Goal: Contribute content: Add original content to the website for others to see

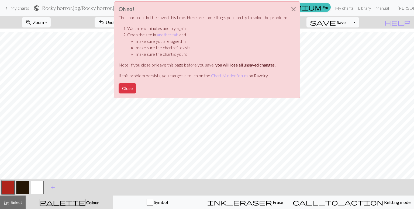
scroll to position [4, 0]
click at [128, 89] on button "Close" at bounding box center [128, 88] width 18 height 10
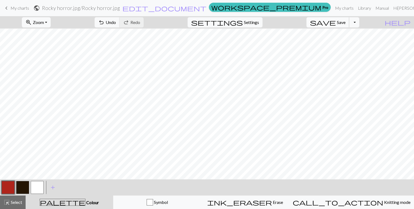
click at [346, 24] on span "Save" at bounding box center [341, 22] width 9 height 5
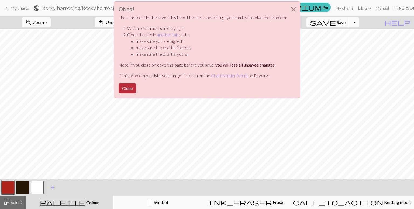
click at [128, 88] on button "Close" at bounding box center [128, 88] width 18 height 10
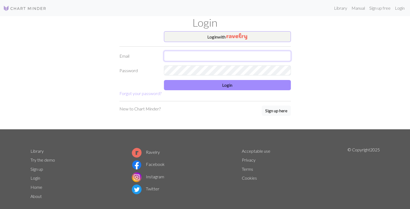
click at [167, 57] on input "text" at bounding box center [227, 56] width 127 height 10
type input "zoeinsley@yahoo.co.uk"
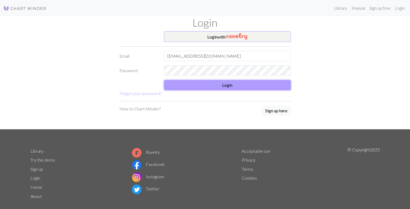
click at [189, 81] on button "Login" at bounding box center [227, 85] width 127 height 10
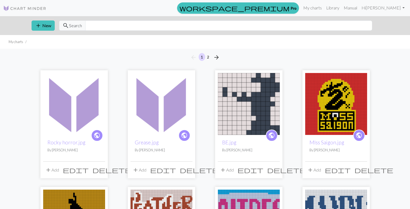
drag, startPoint x: 0, startPoint y: 0, endPoint x: 3, endPoint y: 87, distance: 86.6
click at [36, 26] on span "add" at bounding box center [38, 26] width 6 height 8
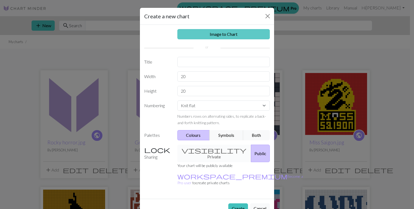
click at [216, 34] on link "Image to Chart" at bounding box center [224, 34] width 93 height 10
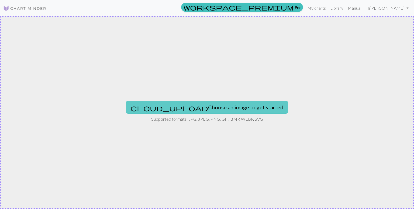
click at [214, 103] on button "cloud_upload Choose an image to get started" at bounding box center [207, 107] width 162 height 13
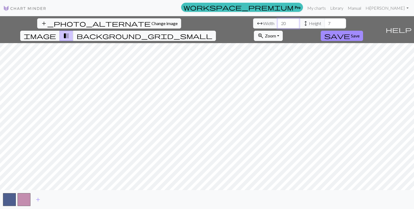
drag, startPoint x: 134, startPoint y: 27, endPoint x: 120, endPoint y: 25, distance: 14.2
click at [278, 25] on input "20" at bounding box center [289, 23] width 22 height 10
type input "75"
drag, startPoint x: 177, startPoint y: 22, endPoint x: 161, endPoint y: 22, distance: 15.6
click at [253, 22] on div "arrow_range Width 75 height Height 7" at bounding box center [299, 23] width 93 height 10
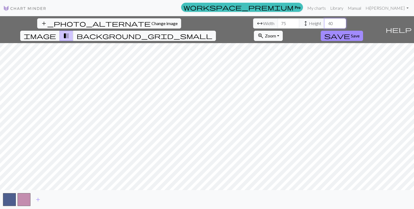
type input "40"
click at [205, 205] on div "add_photo_alternate Change image arrow_range Width 75 height Height 40 image tr…" at bounding box center [207, 112] width 414 height 193
click at [205, 202] on div "add_photo_alternate Change image arrow_range Width 75 height Height 40 image tr…" at bounding box center [207, 112] width 414 height 193
click at [350, 32] on span "save" at bounding box center [338, 36] width 26 height 8
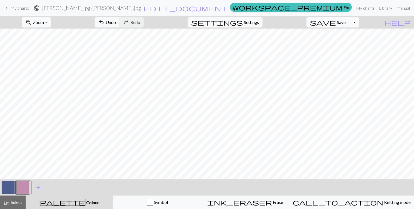
click at [14, 185] on button "button" at bounding box center [8, 187] width 13 height 13
click at [116, 24] on span "Undo" at bounding box center [111, 22] width 10 height 5
click at [116, 21] on span "Undo" at bounding box center [111, 22] width 10 height 5
click at [26, 184] on button "button" at bounding box center [22, 187] width 13 height 13
click at [8, 185] on button "button" at bounding box center [8, 187] width 13 height 13
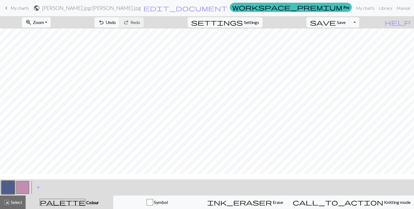
scroll to position [8, 0]
click at [26, 188] on button "button" at bounding box center [22, 187] width 13 height 13
click at [8, 190] on button "button" at bounding box center [8, 187] width 13 height 13
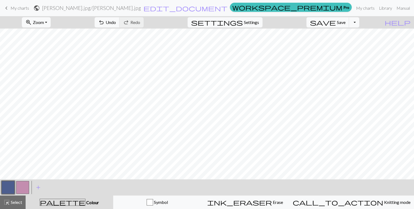
click at [26, 187] on button "button" at bounding box center [22, 187] width 13 height 13
click at [6, 185] on button "button" at bounding box center [8, 187] width 13 height 13
click at [25, 183] on button "button" at bounding box center [22, 187] width 13 height 13
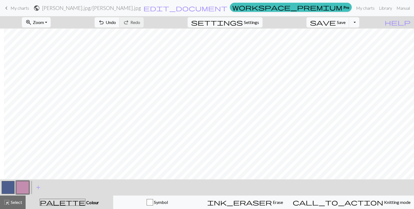
click at [8, 189] on button "button" at bounding box center [8, 187] width 13 height 13
click at [24, 185] on button "button" at bounding box center [22, 187] width 13 height 13
click at [3, 187] on button "button" at bounding box center [8, 187] width 13 height 13
click at [17, 188] on button "button" at bounding box center [22, 187] width 13 height 13
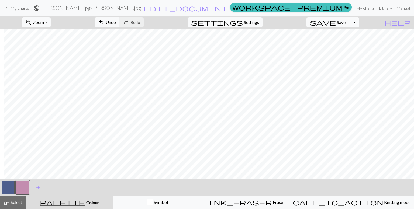
click at [6, 185] on button "button" at bounding box center [8, 187] width 13 height 13
click at [24, 181] on button "button" at bounding box center [22, 187] width 13 height 13
click at [32, 25] on span "zoom_in" at bounding box center [28, 23] width 6 height 8
click at [55, 35] on button "Fit all" at bounding box center [43, 34] width 43 height 9
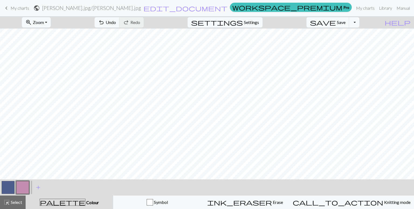
scroll to position [0, 0]
click at [8, 189] on button "button" at bounding box center [8, 187] width 13 height 13
click at [19, 184] on button "button" at bounding box center [22, 187] width 13 height 13
click at [12, 186] on button "button" at bounding box center [8, 187] width 13 height 13
click at [120, 18] on button "undo Undo Undo" at bounding box center [107, 22] width 25 height 10
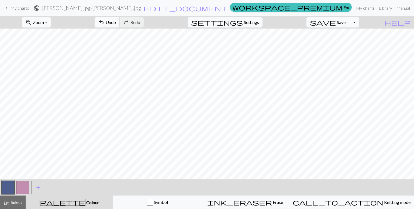
click at [120, 18] on button "undo Undo Undo" at bounding box center [107, 22] width 25 height 10
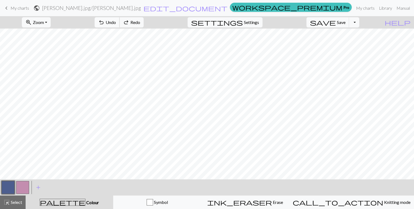
click at [120, 18] on button "undo Undo Undo" at bounding box center [107, 22] width 25 height 10
click at [120, 27] on button "undo Undo Undo" at bounding box center [107, 22] width 25 height 10
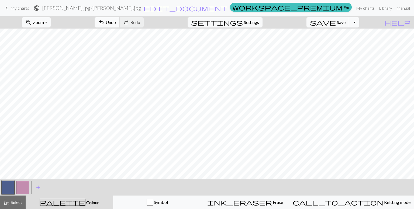
click at [120, 27] on button "undo Undo Undo" at bounding box center [107, 22] width 25 height 10
click at [22, 182] on button "button" at bounding box center [22, 187] width 13 height 13
click at [10, 184] on button "button" at bounding box center [8, 187] width 13 height 13
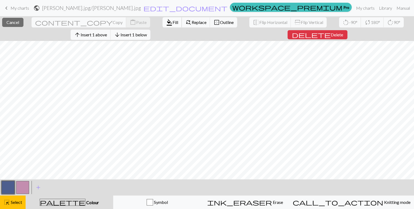
click at [166, 24] on span "format_color_fill" at bounding box center [169, 23] width 6 height 8
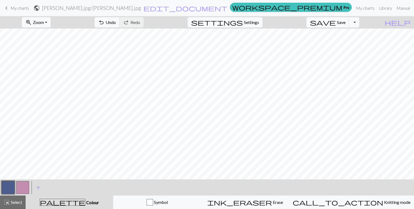
click at [24, 187] on button "button" at bounding box center [22, 187] width 13 height 13
click at [141, 140] on div "zoom_in Zoom Zoom Fit all Fit width Fit height 50% 100% 150% 200% undo Undo Und…" at bounding box center [207, 112] width 414 height 193
click at [10, 187] on button "button" at bounding box center [8, 187] width 13 height 13
click at [20, 189] on button "button" at bounding box center [22, 187] width 13 height 13
click at [7, 188] on button "button" at bounding box center [8, 187] width 13 height 13
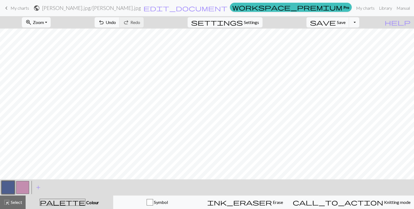
click at [22, 188] on button "button" at bounding box center [22, 187] width 13 height 13
click at [7, 187] on button "button" at bounding box center [8, 187] width 13 height 13
click at [110, 142] on div "zoom_in Zoom Zoom Fit all Fit width Fit height 50% 100% 150% 200% undo Undo Und…" at bounding box center [207, 112] width 414 height 193
click at [22, 188] on button "button" at bounding box center [22, 187] width 13 height 13
click at [11, 185] on button "button" at bounding box center [8, 187] width 13 height 13
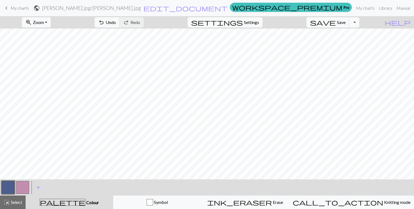
click at [18, 185] on button "button" at bounding box center [22, 187] width 13 height 13
click at [7, 190] on button "button" at bounding box center [8, 187] width 13 height 13
click at [16, 186] on button "button" at bounding box center [22, 187] width 13 height 13
click at [9, 184] on button "button" at bounding box center [8, 187] width 13 height 13
click at [21, 186] on button "button" at bounding box center [22, 187] width 13 height 13
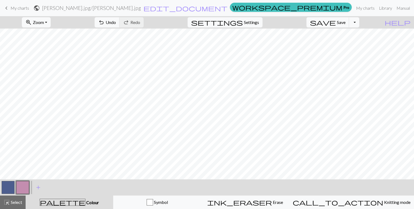
click at [5, 186] on button "button" at bounding box center [8, 187] width 13 height 13
click at [18, 189] on button "button" at bounding box center [22, 187] width 13 height 13
click at [6, 188] on button "button" at bounding box center [8, 187] width 13 height 13
click at [21, 187] on button "button" at bounding box center [22, 187] width 13 height 13
click at [6, 185] on button "button" at bounding box center [8, 187] width 13 height 13
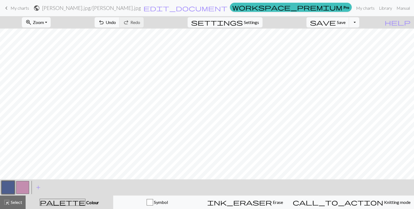
click at [20, 188] on button "button" at bounding box center [22, 187] width 13 height 13
click at [105, 22] on span "undo" at bounding box center [101, 23] width 6 height 8
click at [105, 24] on span "undo" at bounding box center [101, 23] width 6 height 8
click at [7, 189] on button "button" at bounding box center [8, 187] width 13 height 13
click at [25, 189] on button "button" at bounding box center [22, 187] width 13 height 13
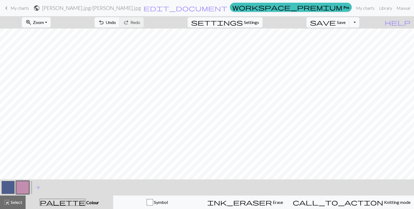
click at [7, 186] on button "button" at bounding box center [8, 187] width 13 height 13
click at [18, 188] on button "button" at bounding box center [22, 187] width 13 height 13
click at [6, 187] on button "button" at bounding box center [8, 187] width 13 height 13
click at [24, 183] on button "button" at bounding box center [22, 187] width 13 height 13
click at [3, 183] on button "button" at bounding box center [8, 187] width 13 height 13
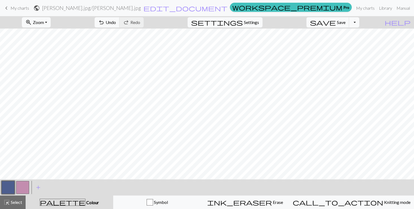
click at [20, 188] on button "button" at bounding box center [22, 187] width 13 height 13
click at [105, 19] on span "undo" at bounding box center [101, 23] width 6 height 8
click at [7, 184] on button "button" at bounding box center [8, 187] width 13 height 13
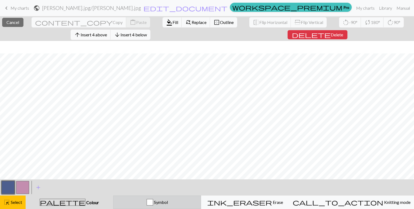
scroll to position [12, 0]
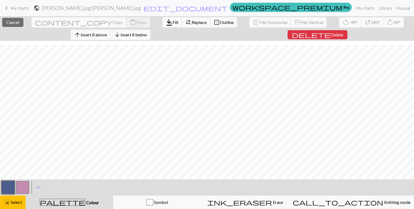
click at [166, 24] on span "format_color_fill" at bounding box center [169, 23] width 6 height 8
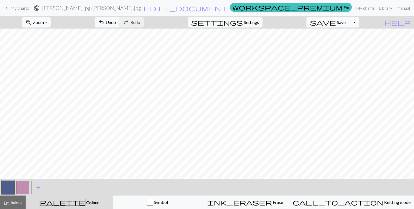
scroll to position [0, 0]
click at [18, 184] on button "button" at bounding box center [22, 187] width 13 height 13
click at [8, 182] on button "button" at bounding box center [8, 187] width 13 height 13
click at [105, 25] on span "undo" at bounding box center [101, 23] width 6 height 8
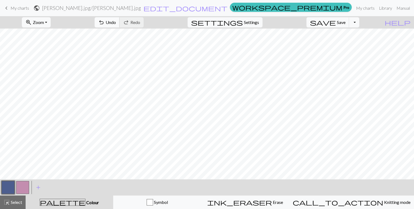
click at [105, 25] on span "undo" at bounding box center [101, 23] width 6 height 8
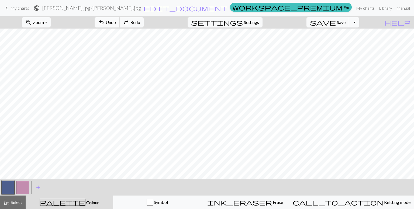
click at [105, 25] on span "undo" at bounding box center [101, 23] width 6 height 8
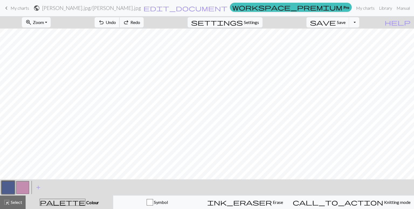
click at [105, 25] on span "undo" at bounding box center [101, 23] width 6 height 8
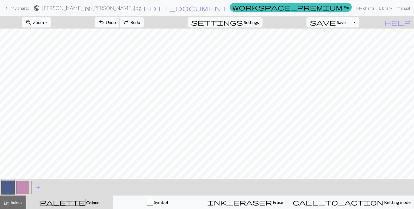
click at [105, 25] on span "undo" at bounding box center [101, 23] width 6 height 8
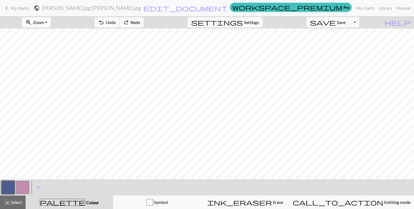
click at [105, 25] on span "undo" at bounding box center [101, 23] width 6 height 8
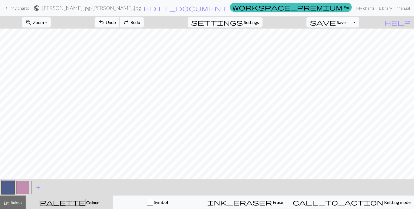
click at [105, 25] on span "undo" at bounding box center [101, 23] width 6 height 8
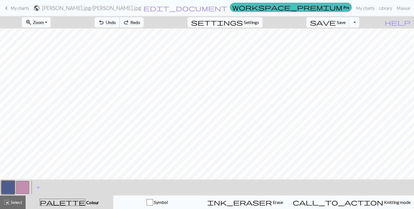
click at [105, 25] on span "undo" at bounding box center [101, 23] width 6 height 8
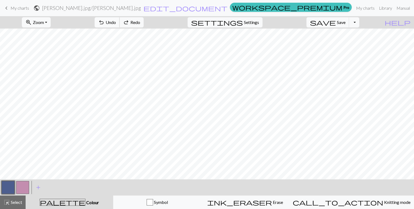
click at [105, 25] on span "undo" at bounding box center [101, 23] width 6 height 8
click at [35, 187] on button "add Add a colour" at bounding box center [38, 187] width 13 height 13
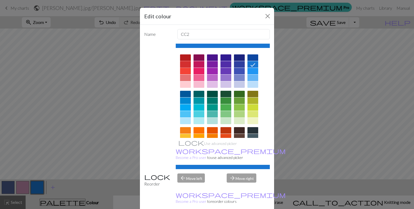
click at [181, 65] on div at bounding box center [185, 64] width 11 height 6
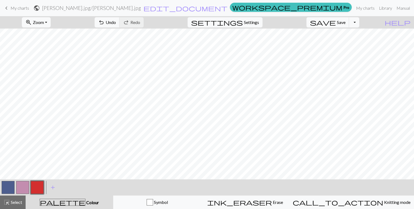
click at [8, 185] on button "button" at bounding box center [8, 187] width 13 height 13
click at [51, 187] on span "add" at bounding box center [53, 188] width 6 height 8
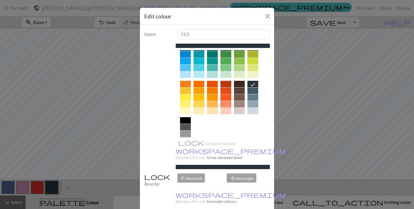
scroll to position [47, 0]
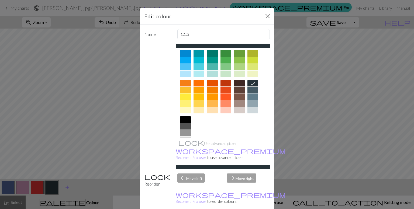
click at [182, 118] on div at bounding box center [185, 120] width 11 height 6
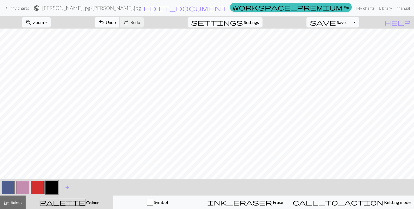
click at [105, 23] on span "undo" at bounding box center [101, 23] width 6 height 8
click at [9, 185] on button "button" at bounding box center [8, 187] width 13 height 13
click at [55, 190] on button "button" at bounding box center [51, 187] width 13 height 13
click at [65, 188] on span "add" at bounding box center [67, 188] width 6 height 8
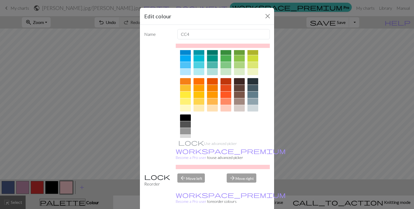
scroll to position [65, 0]
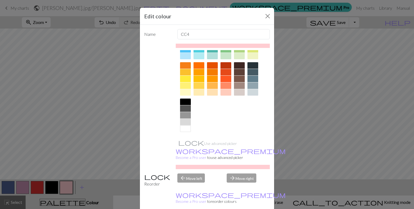
click at [183, 130] on div at bounding box center [185, 129] width 11 height 6
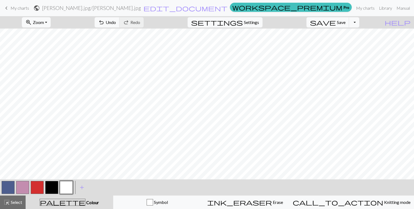
click at [6, 183] on button "button" at bounding box center [8, 187] width 13 height 13
click at [43, 188] on button "button" at bounding box center [37, 187] width 13 height 13
click at [120, 27] on button "undo Undo Undo" at bounding box center [107, 22] width 25 height 10
click at [83, 190] on span "add" at bounding box center [82, 188] width 6 height 8
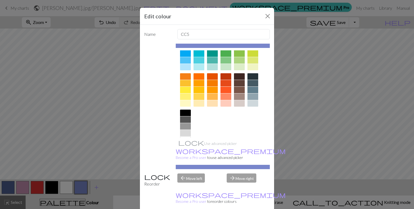
scroll to position [57, 0]
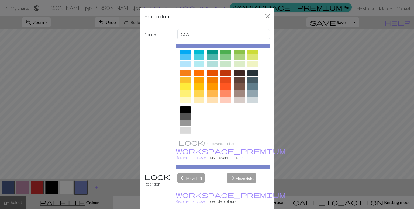
click at [180, 87] on div at bounding box center [185, 87] width 11 height 6
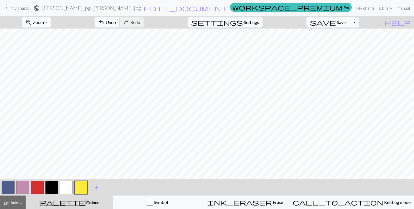
click at [116, 24] on span "Undo" at bounding box center [111, 22] width 10 height 5
click at [5, 188] on button "button" at bounding box center [8, 187] width 13 height 13
click at [39, 187] on button "button" at bounding box center [37, 187] width 13 height 13
click at [9, 187] on button "button" at bounding box center [8, 187] width 13 height 13
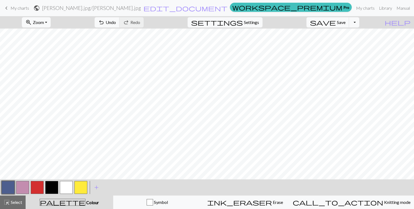
click at [38, 185] on button "button" at bounding box center [37, 187] width 13 height 13
click at [81, 186] on button "button" at bounding box center [80, 187] width 13 height 13
click at [95, 188] on span "add" at bounding box center [96, 188] width 6 height 8
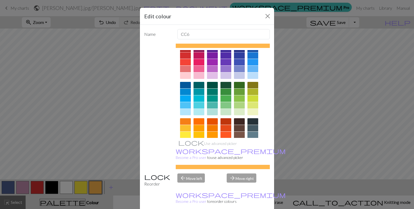
scroll to position [0, 0]
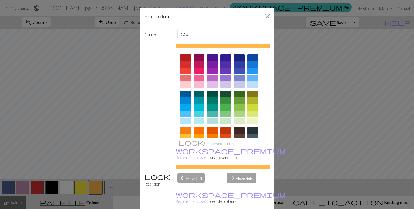
click at [224, 107] on div at bounding box center [226, 107] width 11 height 6
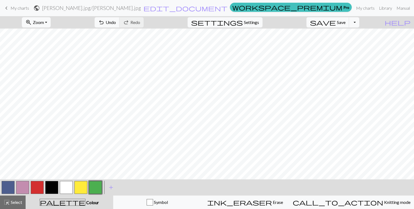
click at [79, 188] on button "button" at bounding box center [80, 187] width 13 height 13
click at [110, 189] on span "add" at bounding box center [111, 188] width 6 height 8
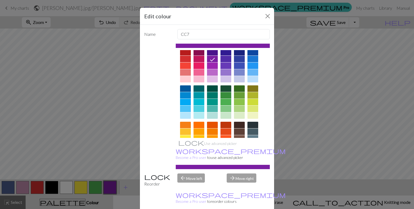
scroll to position [4, 0]
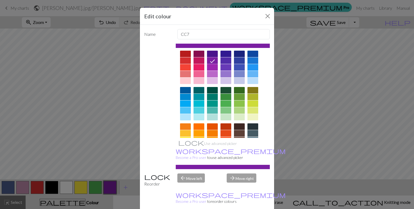
click at [211, 61] on icon at bounding box center [212, 62] width 5 height 4
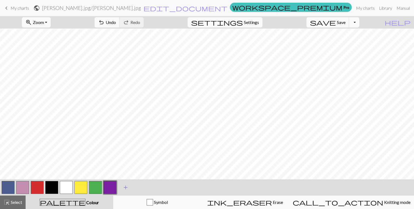
click at [123, 188] on span "add" at bounding box center [125, 188] width 6 height 8
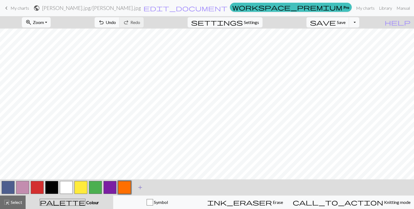
click at [140, 190] on span "add" at bounding box center [140, 188] width 6 height 8
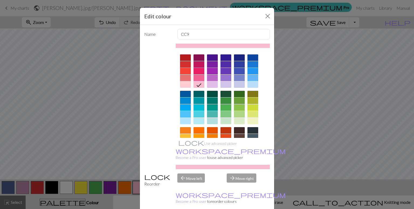
click at [185, 115] on div at bounding box center [185, 114] width 11 height 6
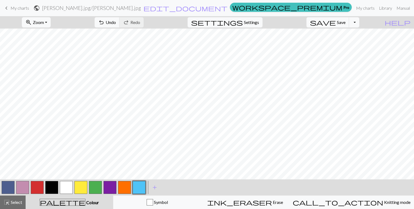
click at [9, 189] on button "button" at bounding box center [8, 187] width 13 height 13
click at [127, 186] on button "button" at bounding box center [124, 187] width 13 height 13
click at [106, 186] on button "button" at bounding box center [110, 187] width 13 height 13
click at [86, 187] on button "button" at bounding box center [80, 187] width 13 height 13
click at [94, 190] on button "button" at bounding box center [95, 187] width 13 height 13
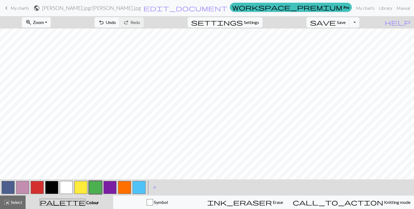
click at [77, 190] on button "button" at bounding box center [80, 187] width 13 height 13
click at [107, 190] on button "button" at bounding box center [110, 187] width 13 height 13
click at [122, 186] on button "button" at bounding box center [124, 187] width 13 height 13
click at [137, 187] on button "button" at bounding box center [139, 187] width 13 height 13
click at [94, 186] on button "button" at bounding box center [95, 187] width 13 height 13
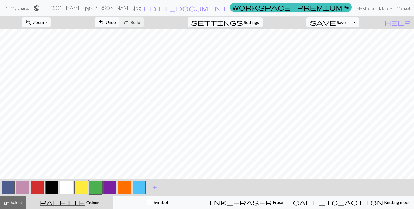
click at [81, 187] on button "button" at bounding box center [80, 187] width 13 height 13
click at [131, 185] on button "button" at bounding box center [124, 187] width 13 height 13
click at [108, 185] on button "button" at bounding box center [110, 187] width 13 height 13
click at [139, 185] on button "button" at bounding box center [139, 187] width 13 height 13
click at [350, 23] on button "save Save Save" at bounding box center [328, 22] width 43 height 10
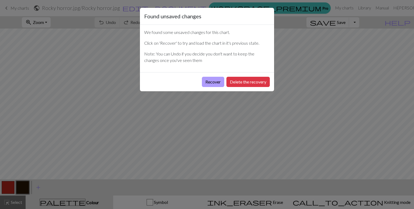
click at [211, 81] on button "Recover" at bounding box center [213, 82] width 22 height 10
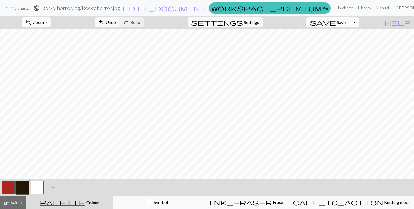
click at [43, 20] on span "Zoom" at bounding box center [38, 22] width 11 height 5
click at [45, 33] on button "Fit all" at bounding box center [43, 34] width 43 height 9
